Goal: Task Accomplishment & Management: Manage account settings

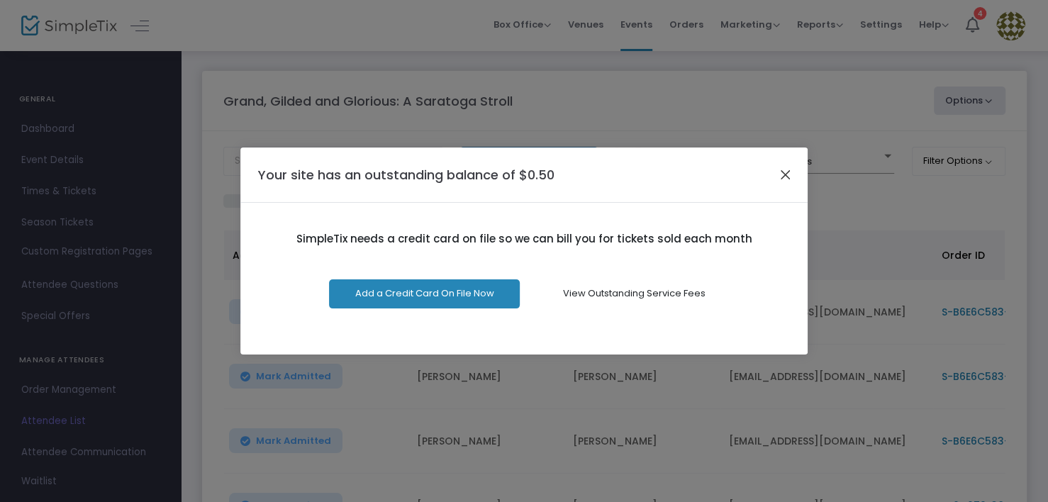
click at [784, 167] on button "Close" at bounding box center [785, 175] width 18 height 18
